Goal: Check status

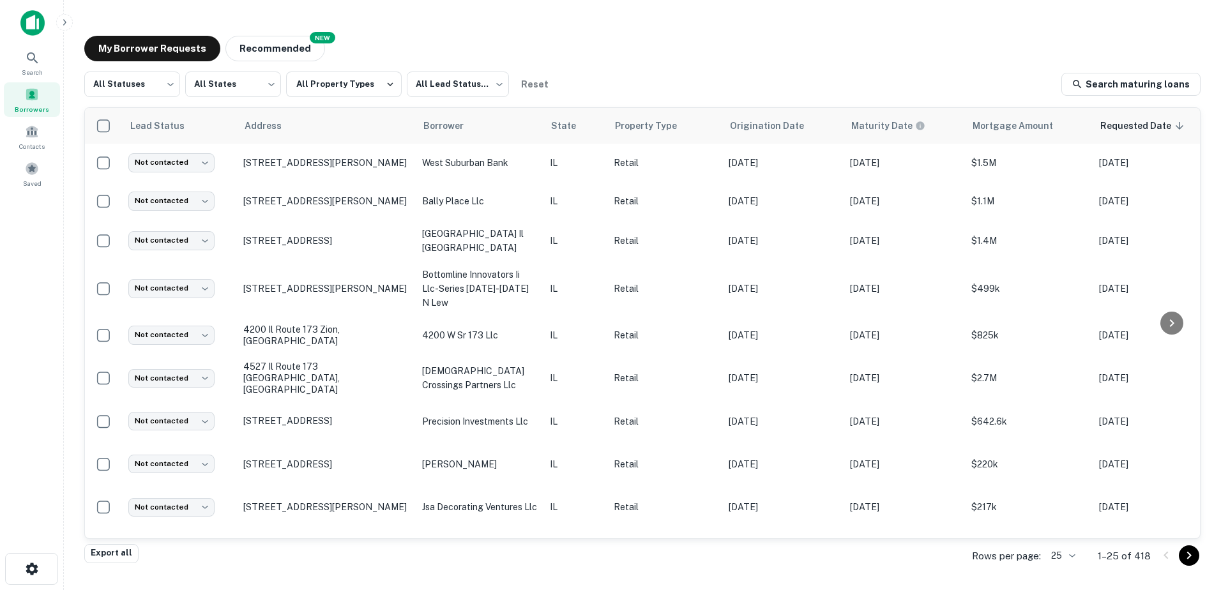
scroll to position [610, 0]
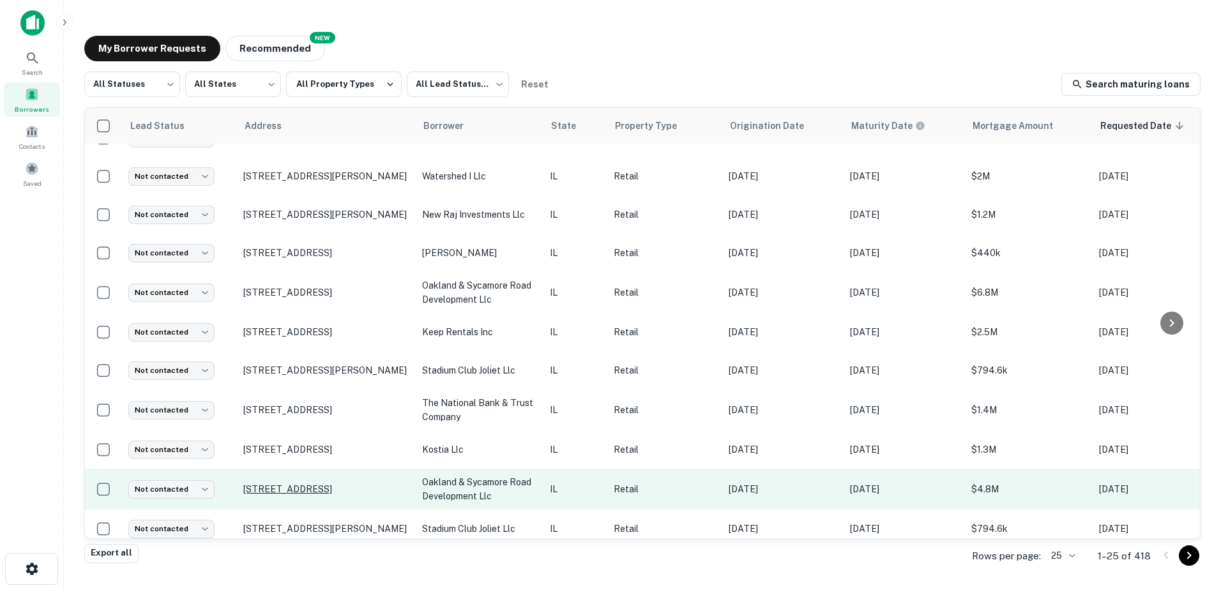
click at [351, 483] on p "[STREET_ADDRESS]" at bounding box center [326, 488] width 166 height 11
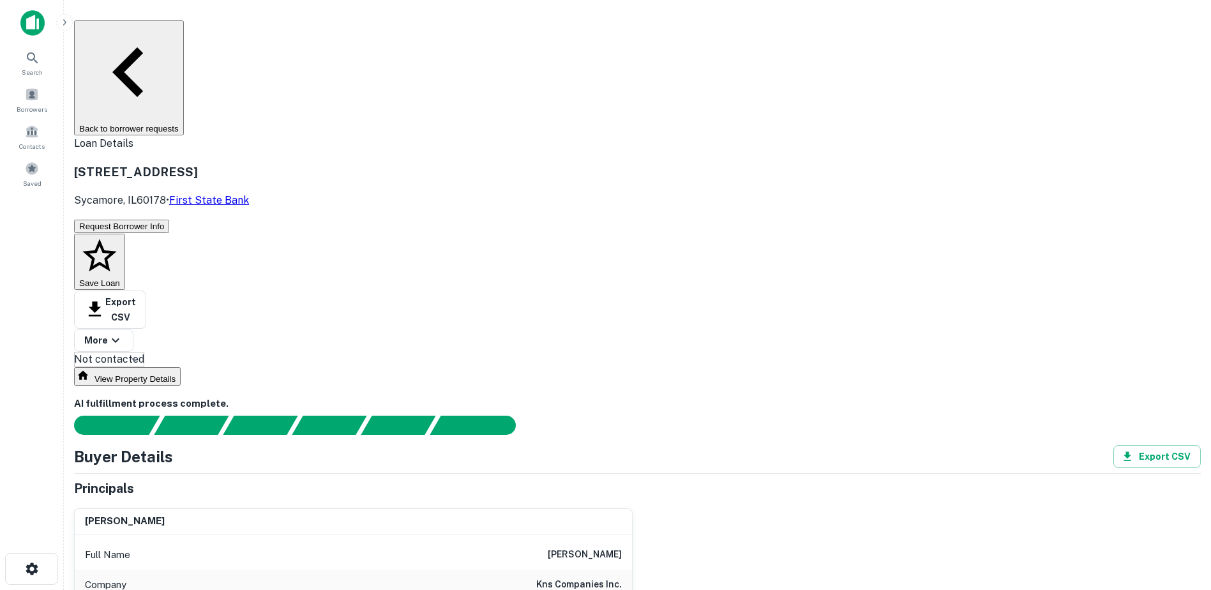
click at [184, 39] on button "Back to borrower requests" at bounding box center [129, 77] width 110 height 115
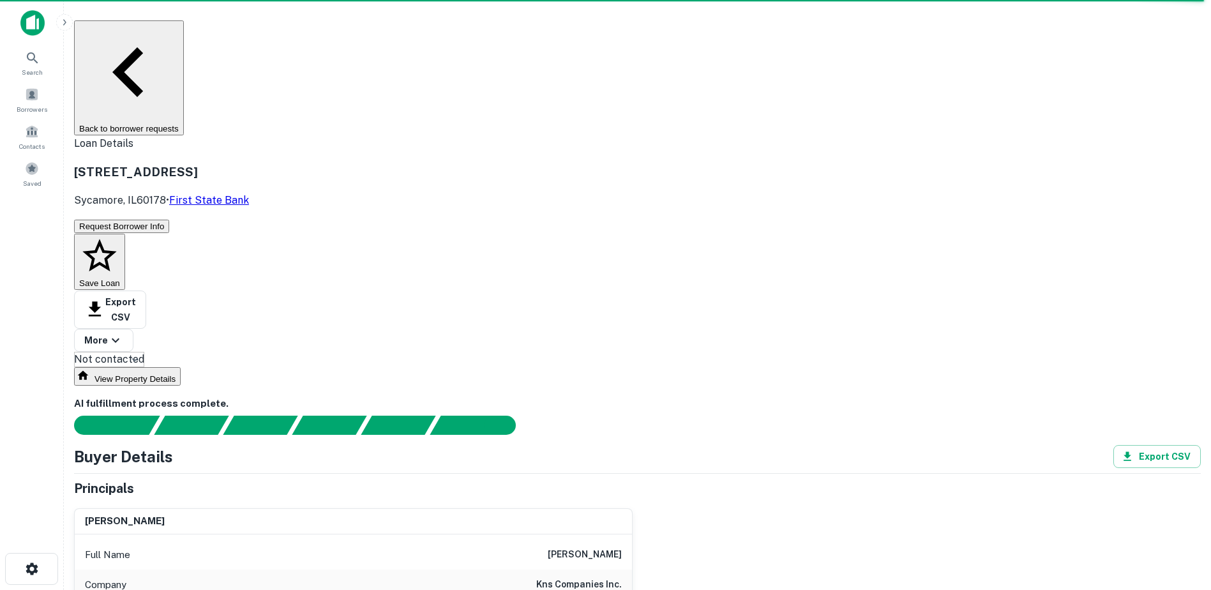
click at [184, 27] on button "Back to borrower requests" at bounding box center [129, 77] width 110 height 115
